Goal: Communication & Community: Answer question/provide support

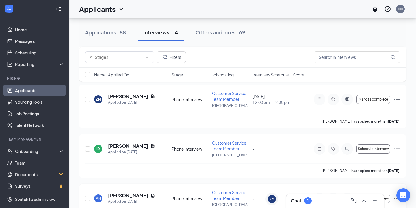
scroll to position [126, 0]
click at [367, 200] on icon "ChevronUp" at bounding box center [364, 200] width 7 height 7
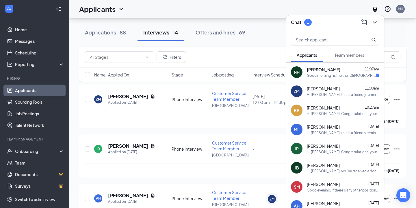
click at [347, 75] on div "Good morning , is the the [DEMOGRAPHIC_DATA] fil a n [PERSON_NAME] springs corr…" at bounding box center [341, 75] width 69 height 5
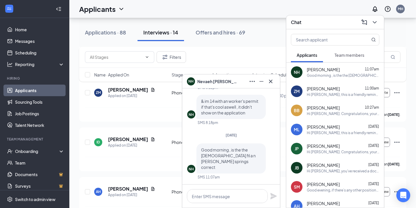
scroll to position [135, 0]
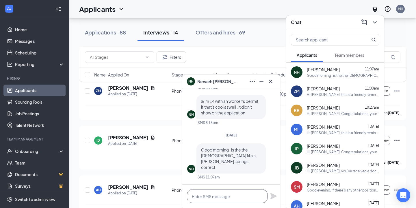
click at [236, 192] on textarea at bounding box center [227, 196] width 81 height 14
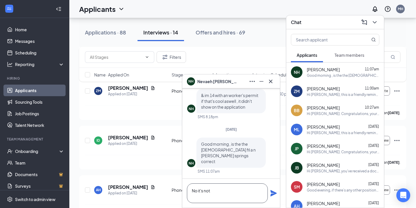
type textarea "No it's not"
click at [275, 195] on icon "Plane" at bounding box center [273, 192] width 7 height 7
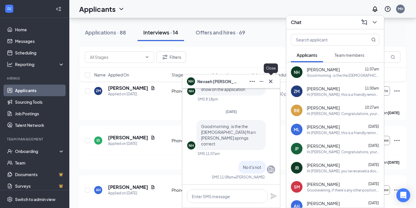
click at [272, 77] on button at bounding box center [270, 81] width 9 height 9
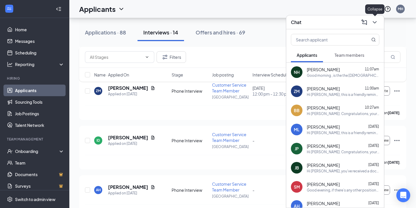
click at [374, 22] on icon "ChevronDown" at bounding box center [375, 22] width 4 height 2
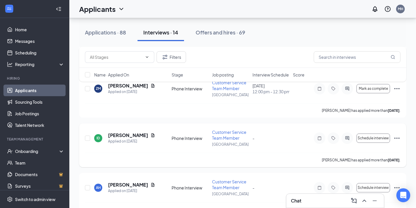
scroll to position [137, 0]
click at [365, 200] on icon "ChevronUp" at bounding box center [365, 200] width 4 height 2
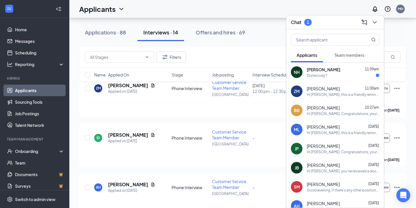
click at [343, 78] on div "NH [PERSON_NAME] 11:09am Dunwoody ?" at bounding box center [336, 71] width 98 height 19
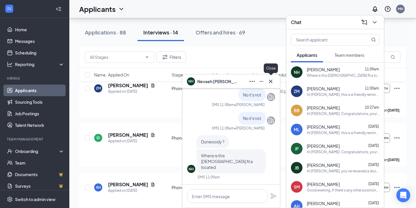
click at [271, 80] on icon "Cross" at bounding box center [270, 80] width 3 height 3
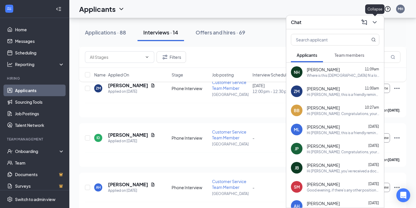
click at [376, 21] on icon "ChevronDown" at bounding box center [375, 22] width 4 height 2
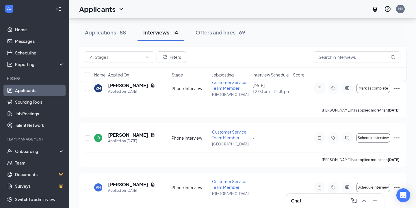
click at [368, 200] on icon "ChevronUp" at bounding box center [364, 200] width 7 height 7
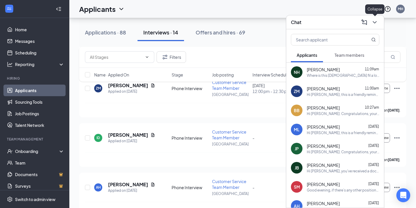
click at [375, 23] on icon "ChevronDown" at bounding box center [375, 22] width 7 height 7
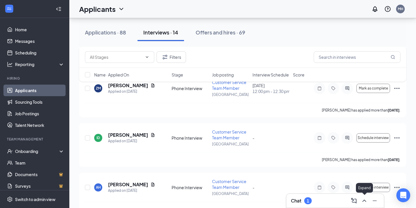
click at [364, 199] on icon "ChevronUp" at bounding box center [364, 200] width 7 height 7
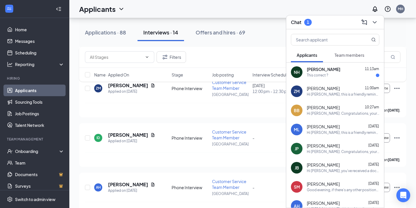
click at [345, 75] on div "This correct ?" at bounding box center [343, 75] width 73 height 5
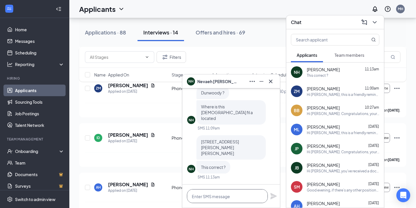
click at [223, 195] on textarea at bounding box center [227, 196] width 81 height 14
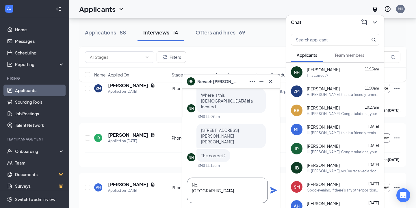
type textarea "No. [GEOGRAPHIC_DATA]."
click at [271, 192] on icon "Plane" at bounding box center [274, 190] width 6 height 6
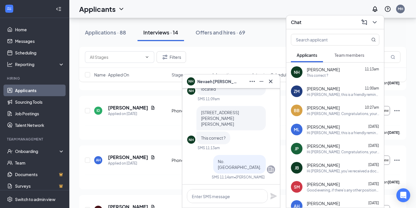
scroll to position [166, 0]
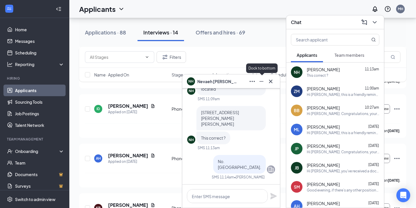
click at [262, 82] on icon "Minimize" at bounding box center [261, 81] width 7 height 7
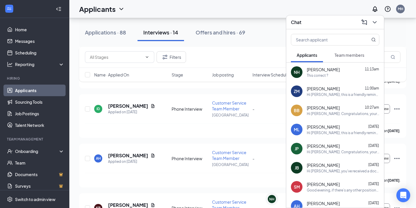
click at [363, 71] on div "[PERSON_NAME] 11:13am" at bounding box center [343, 70] width 73 height 6
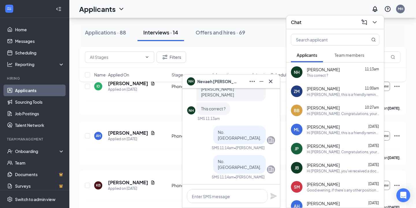
scroll to position [-9, 0]
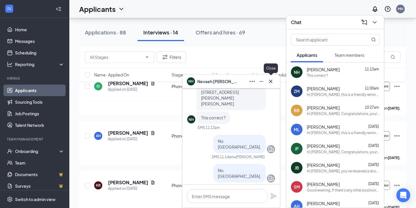
click at [270, 84] on icon "Cross" at bounding box center [271, 81] width 7 height 7
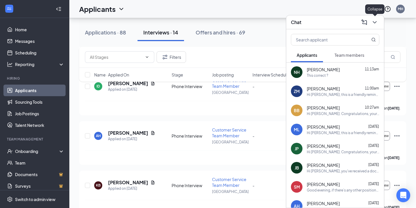
click at [375, 21] on icon "ChevronDown" at bounding box center [375, 22] width 7 height 7
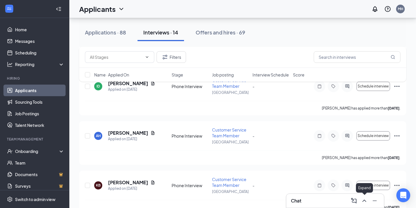
click at [362, 198] on icon "ChevronUp" at bounding box center [364, 200] width 7 height 7
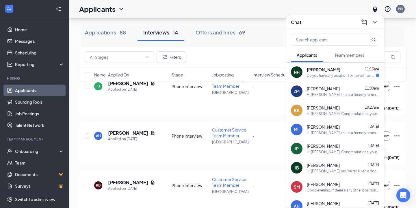
click at [336, 79] on div "NH [PERSON_NAME] 11:15am Do you have any position for me with an worker permit" at bounding box center [336, 71] width 98 height 19
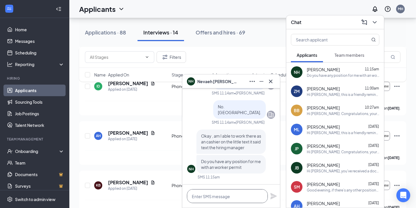
click at [237, 196] on textarea at bounding box center [227, 196] width 81 height 14
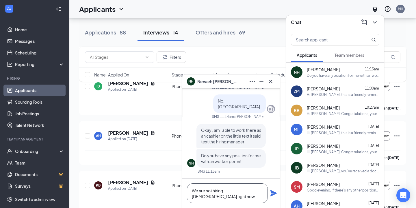
type textarea "We are not hiring [DEMOGRAPHIC_DATA] right now"
click at [273, 196] on icon "Plane" at bounding box center [273, 192] width 7 height 7
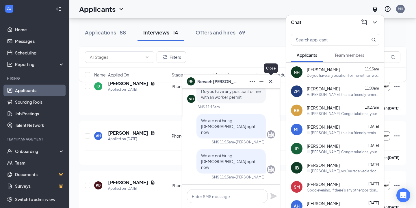
click at [266, 83] on button at bounding box center [261, 81] width 9 height 9
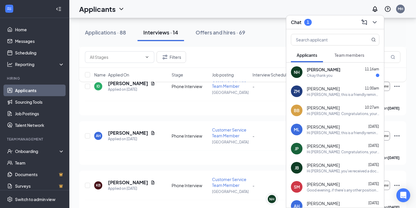
click at [347, 73] on div "Okay thank you" at bounding box center [343, 75] width 73 height 5
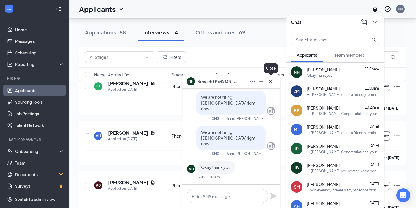
click at [268, 81] on icon "Cross" at bounding box center [271, 81] width 7 height 7
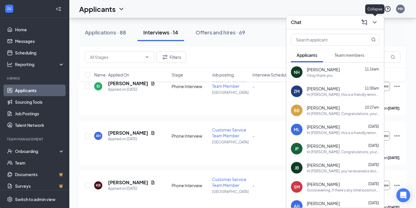
click at [375, 22] on icon "ChevronDown" at bounding box center [375, 22] width 7 height 7
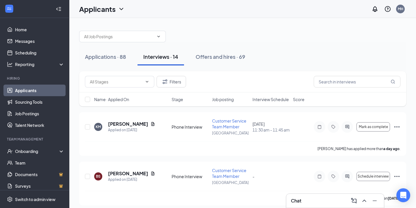
click at [303, 15] on div "Applicants MH" at bounding box center [242, 9] width 347 height 18
click at [350, 126] on icon "ActiveChat" at bounding box center [347, 126] width 7 height 5
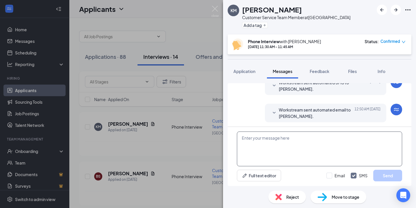
click at [290, 138] on textarea at bounding box center [319, 148] width 165 height 35
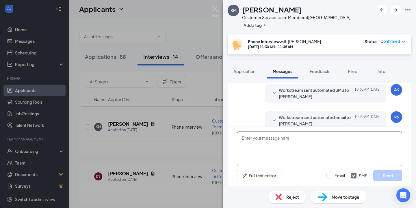
scroll to position [226, 0]
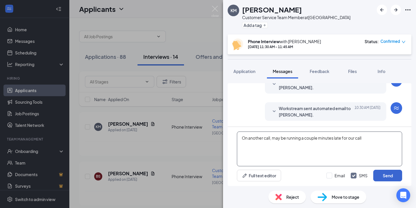
type textarea "On another call, may be running a couple minutes late for our call"
click at [387, 173] on button "Send" at bounding box center [388, 175] width 29 height 12
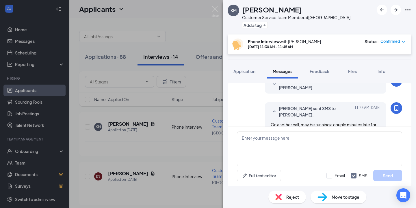
scroll to position [270, 0]
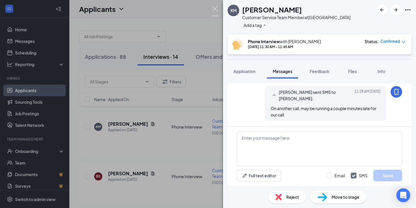
click at [215, 10] on img at bounding box center [215, 11] width 7 height 11
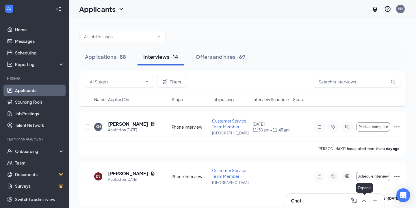
click at [365, 201] on icon "ChevronUp" at bounding box center [364, 200] width 7 height 7
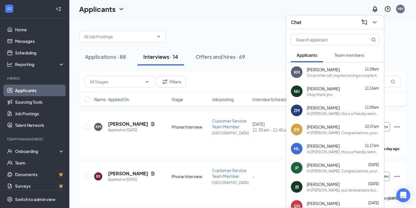
click at [375, 23] on icon "ChevronDown" at bounding box center [375, 22] width 7 height 7
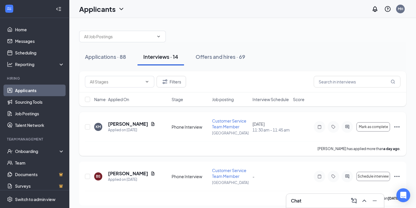
click at [347, 125] on icon "ActiveChat" at bounding box center [348, 127] width 4 height 4
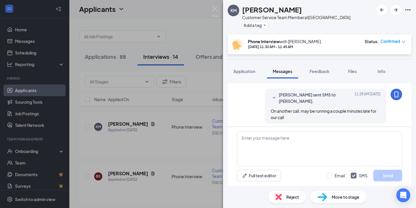
scroll to position [242, 0]
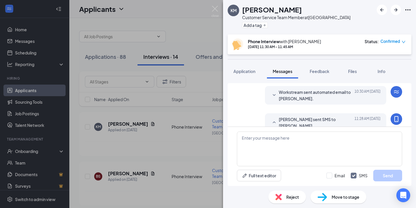
scroll to position [242, 0]
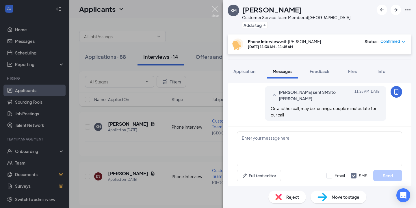
click at [219, 7] on img at bounding box center [215, 11] width 7 height 11
